Goal: Task Accomplishment & Management: Use online tool/utility

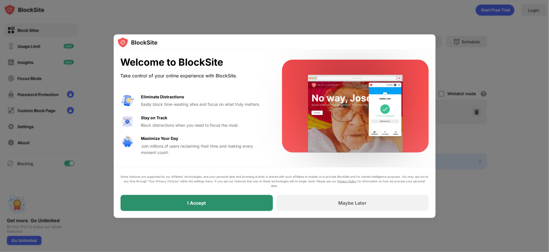
click at [205, 168] on div "I Accept" at bounding box center [196, 203] width 19 height 6
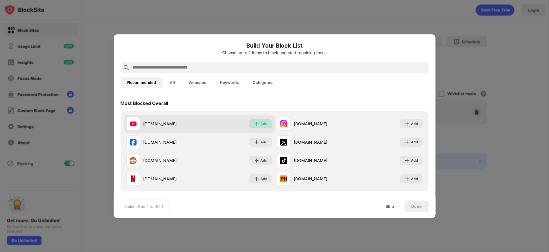
click at [261, 125] on div "Add" at bounding box center [264, 124] width 7 height 6
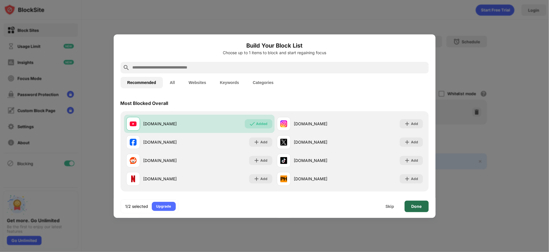
click at [366, 168] on div "Done" at bounding box center [417, 206] width 24 height 11
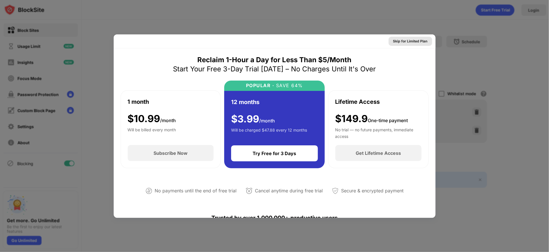
click at [366, 38] on div "Skip for Limited Plan" at bounding box center [411, 41] width 34 height 6
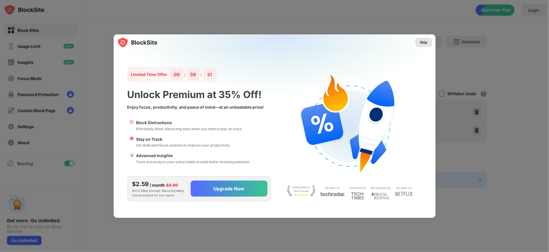
click at [366, 43] on div "Skip" at bounding box center [423, 43] width 7 height 6
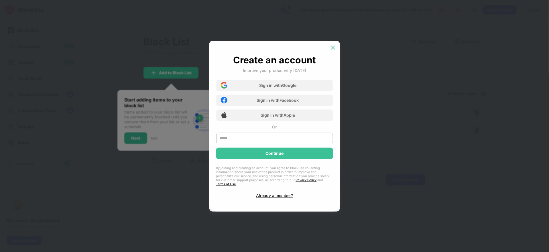
click at [334, 49] on img at bounding box center [333, 48] width 6 height 6
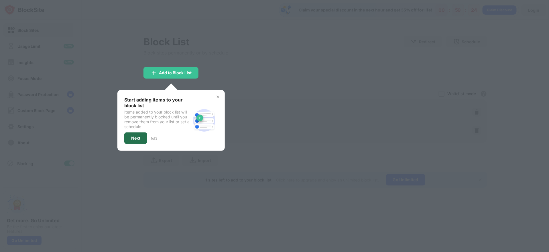
click at [140, 142] on div "Next" at bounding box center [135, 137] width 23 height 11
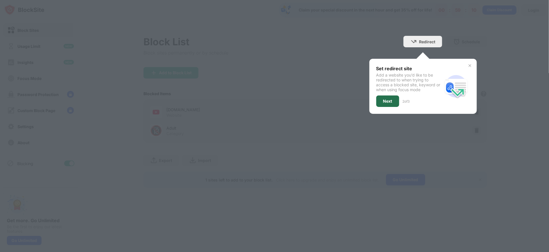
click at [366, 99] on div "Next" at bounding box center [387, 101] width 9 height 5
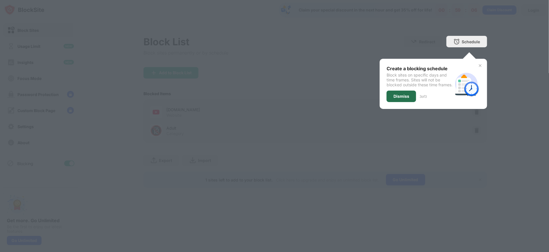
click at [366, 99] on div "Dismiss" at bounding box center [402, 96] width 16 height 5
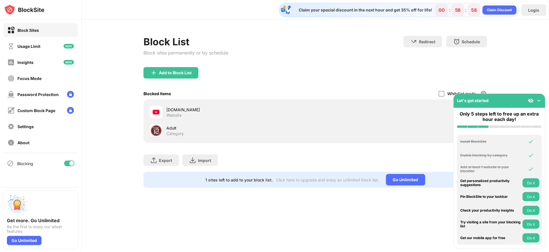
click at [366, 99] on img at bounding box center [540, 101] width 6 height 6
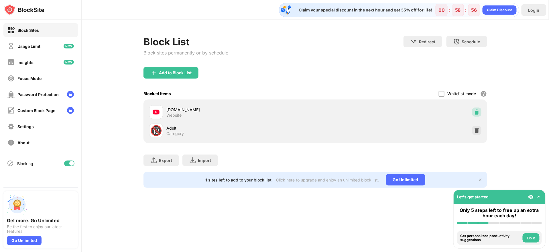
click at [366, 111] on img at bounding box center [477, 112] width 6 height 6
